Goal: Task Accomplishment & Management: Use online tool/utility

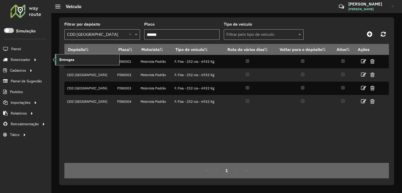
click at [87, 61] on link "Entregas" at bounding box center [87, 59] width 64 height 10
click at [73, 58] on span "Entregas" at bounding box center [66, 59] width 15 height 5
click at [98, 59] on link "Entregas" at bounding box center [87, 59] width 64 height 10
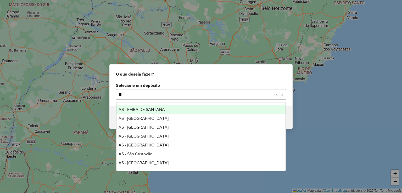
type input "***"
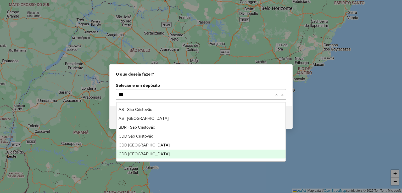
drag, startPoint x: 159, startPoint y: 153, endPoint x: 164, endPoint y: 151, distance: 5.0
click at [159, 153] on div "CDD [GEOGRAPHIC_DATA]" at bounding box center [200, 154] width 169 height 9
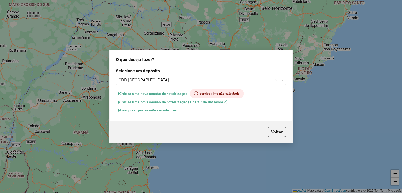
click at [169, 94] on button "Iniciar uma nova sessão de roteirização" at bounding box center [153, 93] width 74 height 9
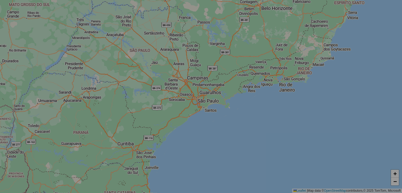
select select "*"
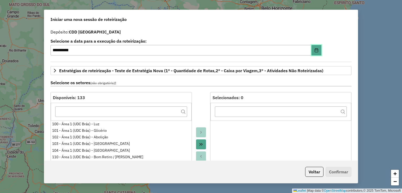
click at [317, 52] on button "Choose Date" at bounding box center [316, 50] width 10 height 10
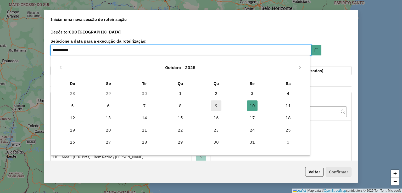
click at [217, 106] on span "9" at bounding box center [216, 105] width 10 height 10
type input "**********"
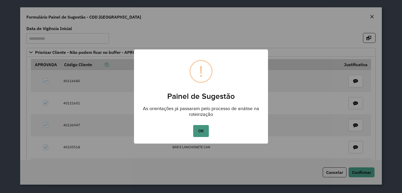
click at [205, 131] on button "OK" at bounding box center [200, 131] width 15 height 12
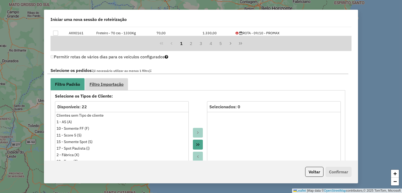
click at [126, 86] on link "Filtro Importação" at bounding box center [106, 84] width 43 height 12
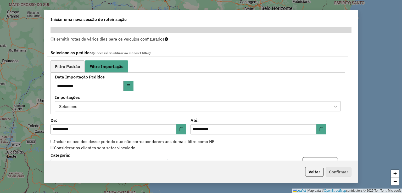
scroll to position [314, 0]
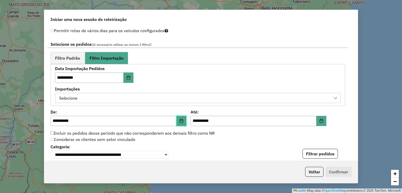
click at [182, 119] on icon "Choose Date" at bounding box center [181, 121] width 4 height 4
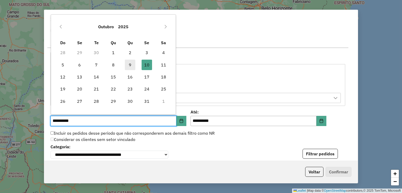
click at [128, 66] on span "9" at bounding box center [130, 65] width 10 height 10
type input "**********"
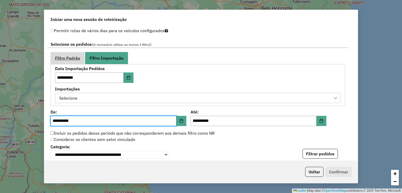
click at [68, 59] on span "Filtro Padrão" at bounding box center [67, 58] width 25 height 4
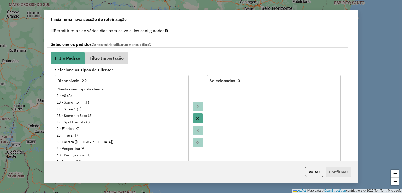
click at [113, 59] on span "Filtro Importação" at bounding box center [106, 58] width 34 height 4
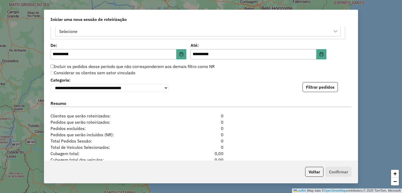
scroll to position [419, 0]
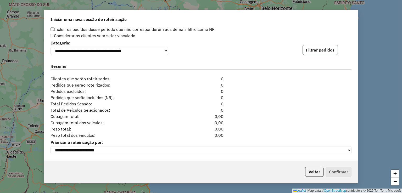
click at [327, 52] on button "Filtrar pedidos" at bounding box center [319, 50] width 35 height 10
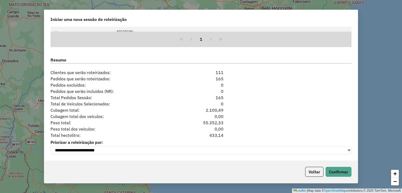
scroll to position [534, 0]
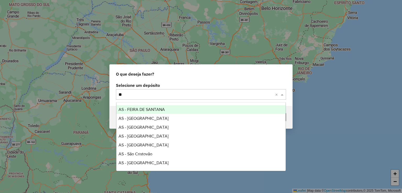
type input "*"
type input "***"
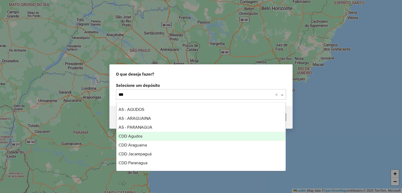
click at [166, 136] on div "CDD Agudos" at bounding box center [200, 136] width 169 height 9
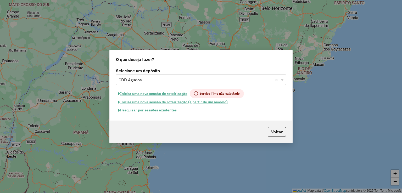
click at [171, 112] on button "Pesquisar por sessões existentes" at bounding box center [147, 110] width 63 height 8
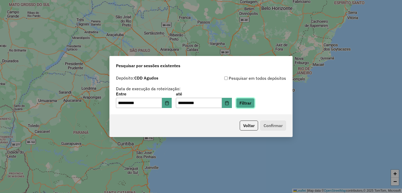
click at [254, 106] on button "Filtrar" at bounding box center [245, 103] width 19 height 10
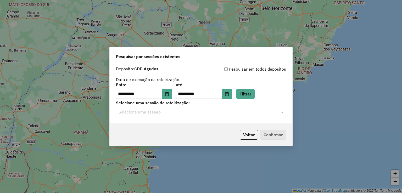
click at [168, 114] on input "text" at bounding box center [196, 112] width 154 height 6
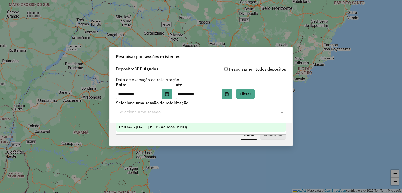
click at [185, 129] on span "1291347 - 09/10/2025 19:01 (Agudos 09/10)" at bounding box center [153, 127] width 68 height 4
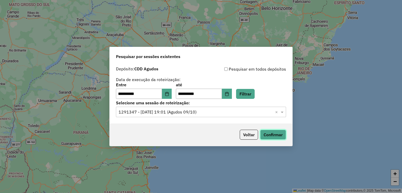
click at [274, 131] on button "Confirmar" at bounding box center [273, 135] width 26 height 10
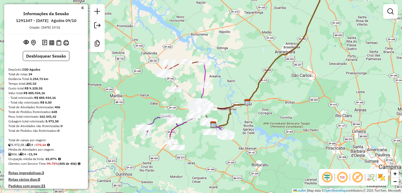
click at [333, 178] on em at bounding box center [327, 177] width 13 height 13
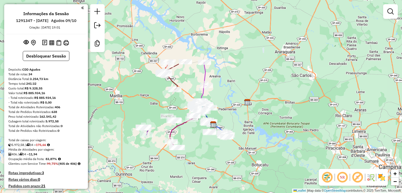
click at [360, 177] on em at bounding box center [357, 177] width 13 height 13
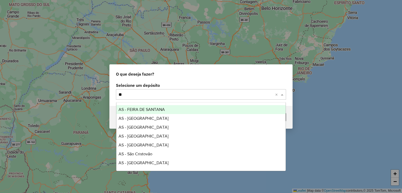
type input "***"
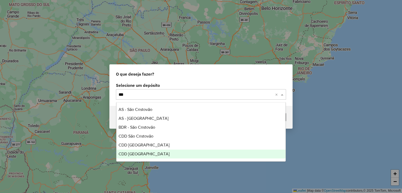
click at [145, 155] on span "CDD [GEOGRAPHIC_DATA]" at bounding box center [144, 154] width 51 height 4
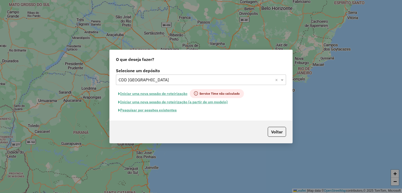
click at [166, 113] on button "Pesquisar por sessões existentes" at bounding box center [147, 110] width 63 height 8
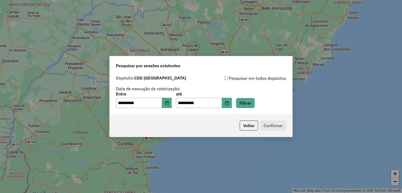
click at [177, 102] on div "**********" at bounding box center [201, 100] width 170 height 16
click at [169, 104] on icon "Choose Date" at bounding box center [166, 103] width 3 height 4
click at [255, 103] on button "Filtrar" at bounding box center [245, 103] width 19 height 10
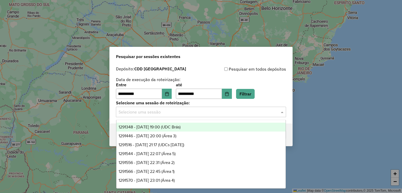
click at [193, 112] on input "text" at bounding box center [196, 112] width 154 height 6
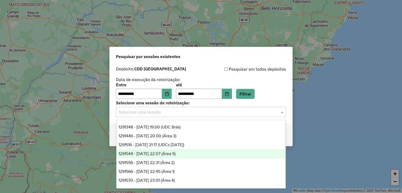
click at [200, 149] on div "1291516 - [DATE] 21:17 (UDCs [DATE])" at bounding box center [200, 145] width 169 height 9
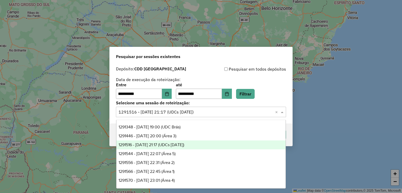
click at [203, 113] on input "text" at bounding box center [196, 112] width 154 height 6
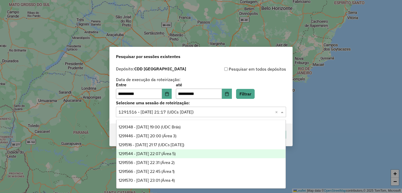
click at [176, 152] on span "1291544 - [DATE] 22:07 (Área 5)" at bounding box center [147, 153] width 57 height 4
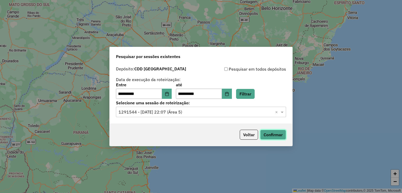
click at [274, 132] on button "Confirmar" at bounding box center [273, 135] width 26 height 10
click at [180, 114] on input "text" at bounding box center [196, 112] width 154 height 6
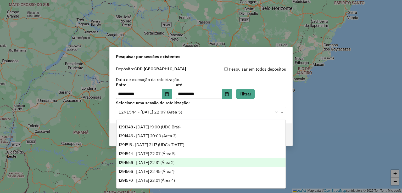
click at [204, 164] on div "1291556 - 09/10/2025 22:31 (Área 2)" at bounding box center [200, 162] width 169 height 9
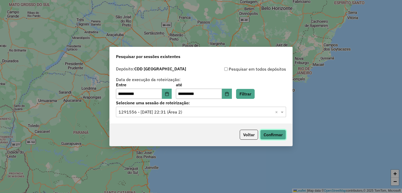
click at [276, 132] on button "Confirmar" at bounding box center [273, 135] width 26 height 10
click at [202, 110] on input "text" at bounding box center [196, 112] width 154 height 6
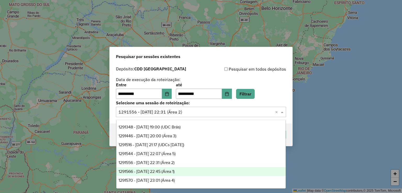
click at [191, 170] on div "1291566 - 09/10/2025 22:45 (Área 1)" at bounding box center [200, 171] width 169 height 9
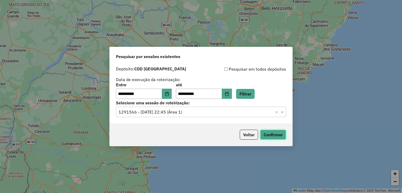
click at [281, 131] on button "Confirmar" at bounding box center [273, 135] width 26 height 10
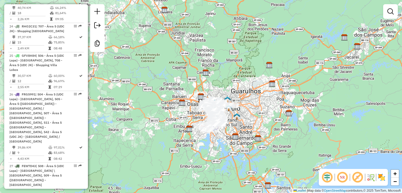
scroll to position [1119, 0]
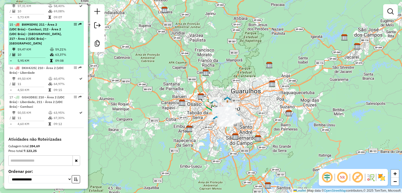
scroll to position [740, 0]
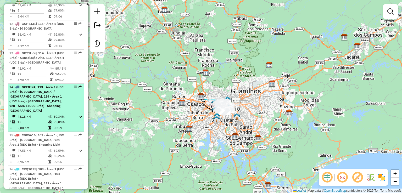
scroll to position [629, 0]
